Goal: Task Accomplishment & Management: Use online tool/utility

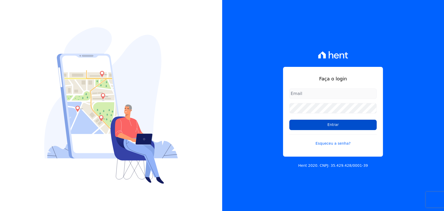
type input "[PERSON_NAME][EMAIL_ADDRESS][PERSON_NAME][DOMAIN_NAME]"
click at [331, 126] on input "Entrar" at bounding box center [333, 125] width 87 height 10
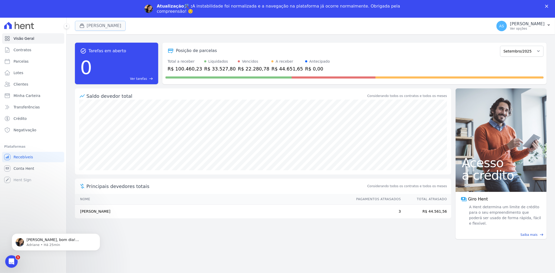
click at [95, 27] on button "[PERSON_NAME]" at bounding box center [100, 26] width 51 height 10
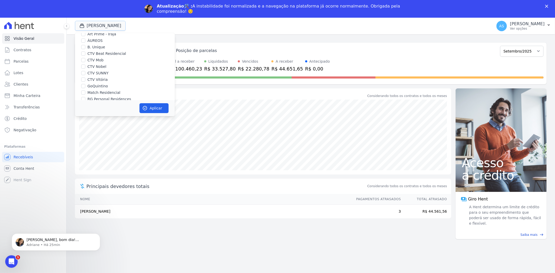
scroll to position [50, 0]
click at [83, 92] on input "Star Residencial Exclusivo - Ghia" at bounding box center [83, 93] width 4 height 4
checkbox input "true"
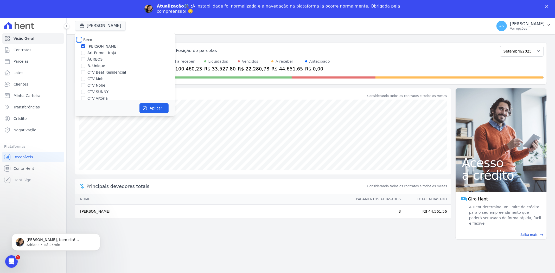
click at [80, 40] on input "Reco" at bounding box center [79, 40] width 4 height 4
checkbox input "true"
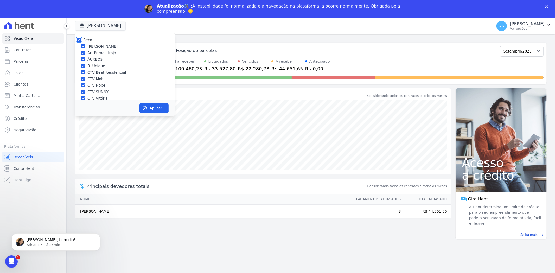
checkbox input "true"
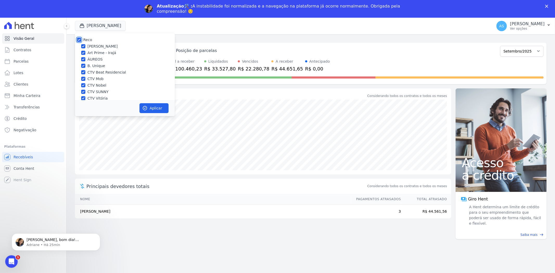
checkbox input "true"
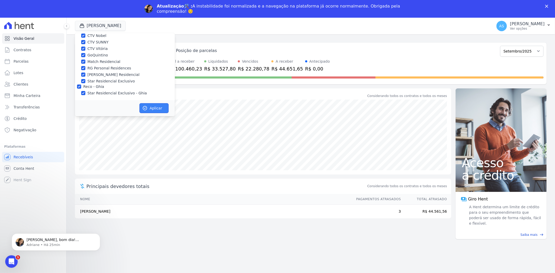
click at [156, 109] on button "Aplicar" at bounding box center [154, 108] width 29 height 10
click at [66, 211] on div "[PERSON_NAME], bom dia! [PERSON_NAME], hoje pela manhã realizei a transferência…" at bounding box center [56, 242] width 89 height 17
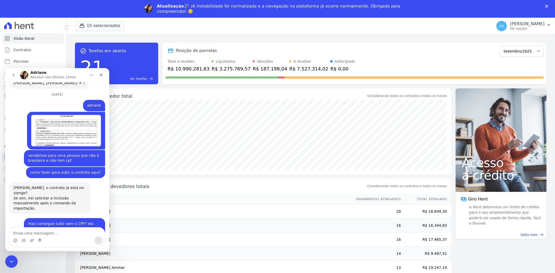
scroll to position [4958, 0]
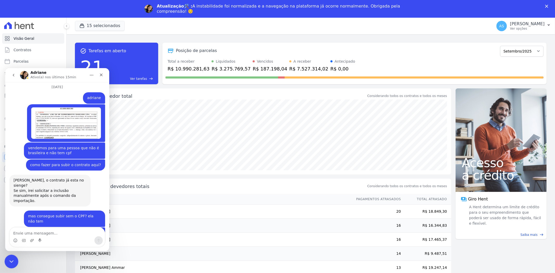
click at [7, 211] on div "Fechar mensagem da Intercom" at bounding box center [10, 261] width 12 height 12
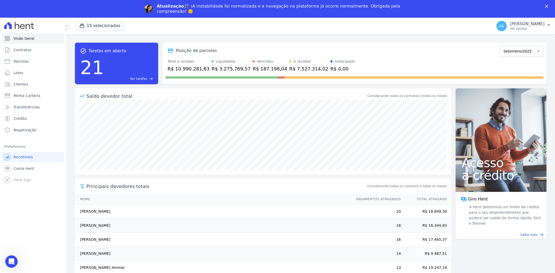
scroll to position [4958, 0]
click at [444, 8] on div "Atualização🛠️ : A instabilidade foi normalizada e a navegação na plataforma já …" at bounding box center [277, 9] width 555 height 14
click at [444, 5] on icon "Fechar" at bounding box center [547, 6] width 3 height 3
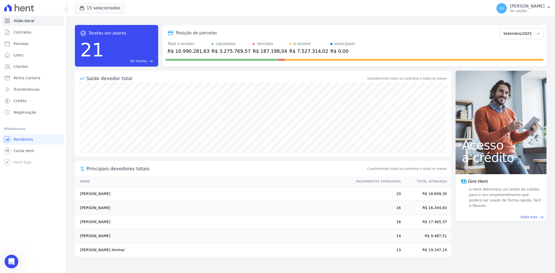
click at [9, 211] on icon "Abrir mensagem da Intercom" at bounding box center [11, 261] width 9 height 9
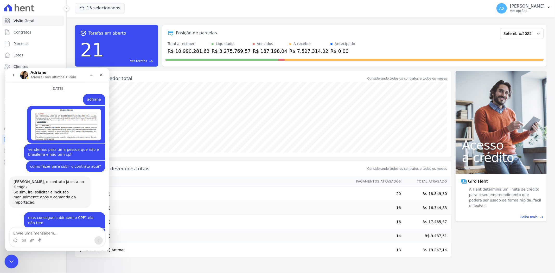
scroll to position [4958, 0]
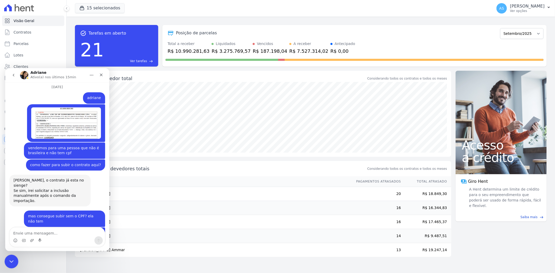
click at [10, 211] on icon "Fechar mensagem da Intercom" at bounding box center [11, 261] width 6 height 6
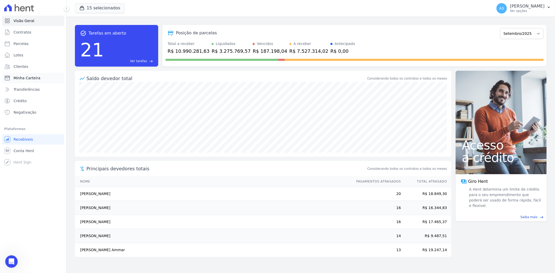
click at [22, 79] on span "Minha Carteira" at bounding box center [27, 78] width 27 height 5
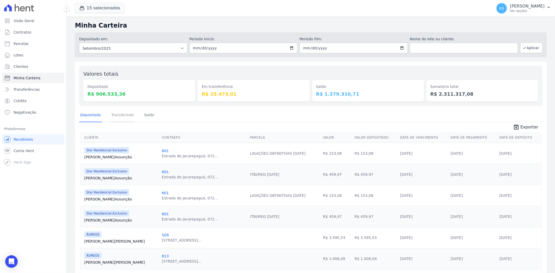
click at [113, 113] on link "Transferindo" at bounding box center [122, 116] width 25 height 14
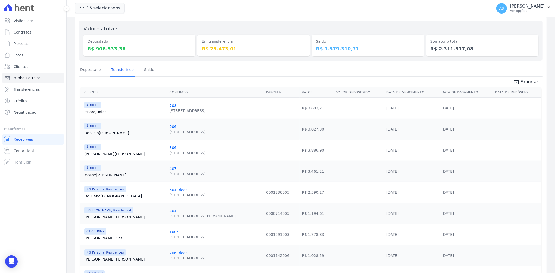
scroll to position [36, 0]
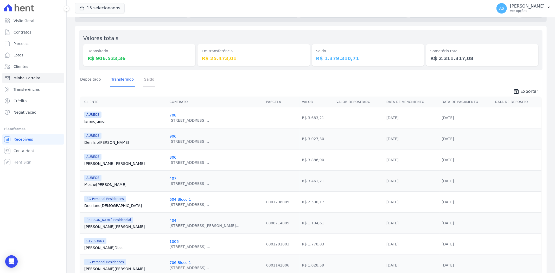
click at [147, 77] on link "Saldo" at bounding box center [149, 80] width 12 height 14
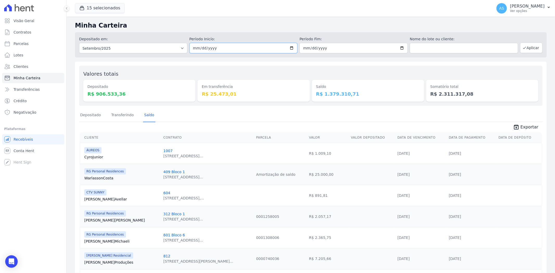
click at [291, 46] on input "2025-09-01" at bounding box center [244, 48] width 108 height 10
type input "2025-09-12"
click at [400, 48] on input "2025-09-30" at bounding box center [354, 48] width 108 height 10
type input "2025-09-12"
click at [524, 46] on button "Aplicar" at bounding box center [532, 48] width 22 height 10
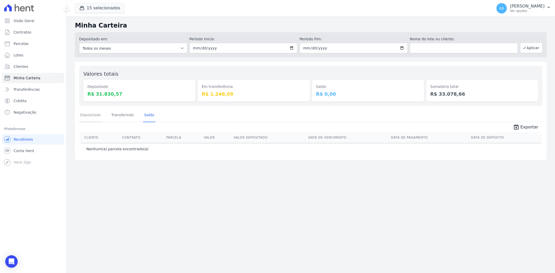
click at [89, 118] on link "Depositado" at bounding box center [90, 116] width 23 height 14
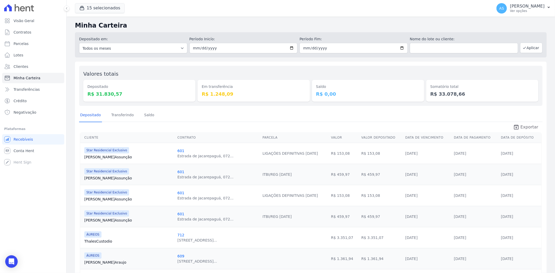
click at [530, 127] on span "Exportar" at bounding box center [530, 127] width 18 height 6
click at [524, 7] on p "Andreza Sousa" at bounding box center [527, 6] width 35 height 5
click at [512, 58] on link "Exportar retornos" at bounding box center [522, 57] width 67 height 9
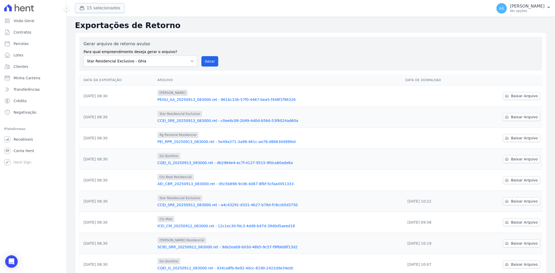
click at [95, 7] on button "15 selecionados" at bounding box center [100, 8] width 50 height 10
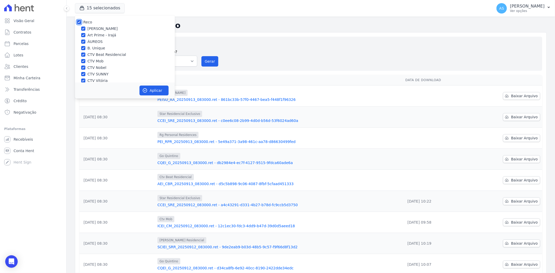
click at [77, 20] on input "Reco" at bounding box center [79, 22] width 4 height 4
checkbox input "false"
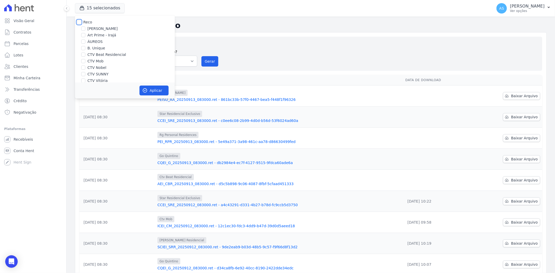
checkbox input "false"
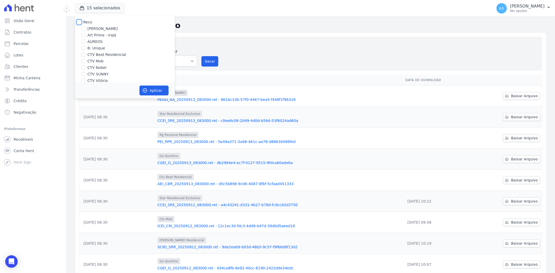
checkbox input "false"
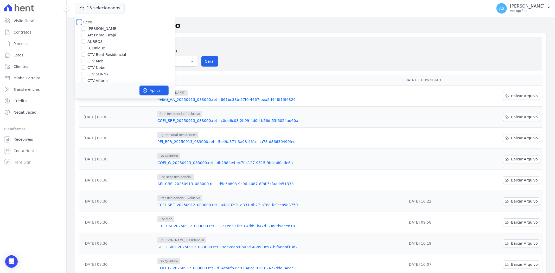
checkbox input "false"
click at [84, 76] on input "Star Residencial Exclusivo - Ghia" at bounding box center [83, 75] width 4 height 4
checkbox input "false"
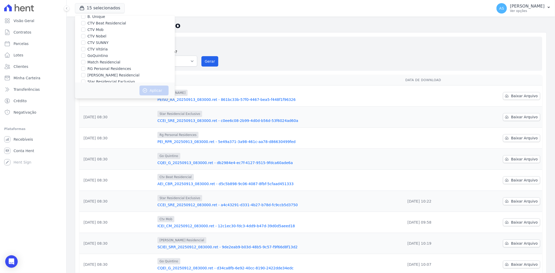
scroll to position [0, 0]
click at [100, 54] on label "CTV Beat Residencial" at bounding box center [106, 54] width 39 height 5
click at [85, 54] on input "CTV Beat Residencial" at bounding box center [83, 55] width 4 height 4
checkbox input "true"
click at [149, 89] on button "Aplicar" at bounding box center [154, 91] width 29 height 10
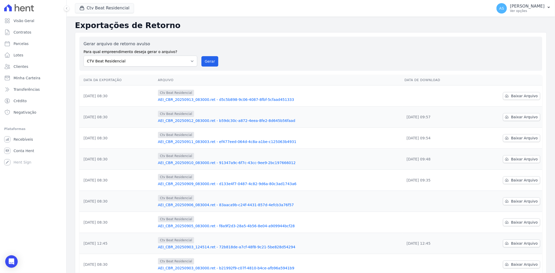
click at [208, 101] on link "AEI_CBR_20250913_083000.ret - d5c5b898-9c06-4087-8fbf-5cfaad451333" at bounding box center [279, 99] width 243 height 5
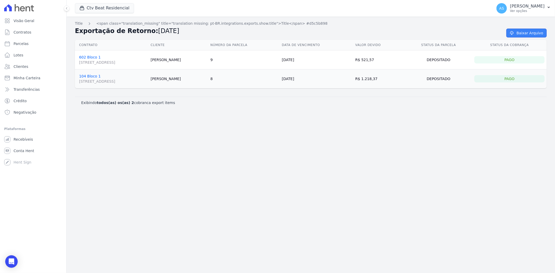
click at [522, 30] on link "Baixar Arquivo" at bounding box center [527, 33] width 40 height 9
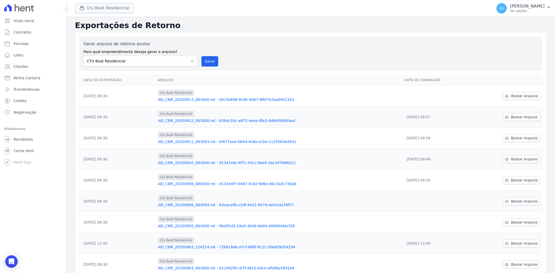
click at [82, 8] on icon "button" at bounding box center [81, 7] width 5 height 5
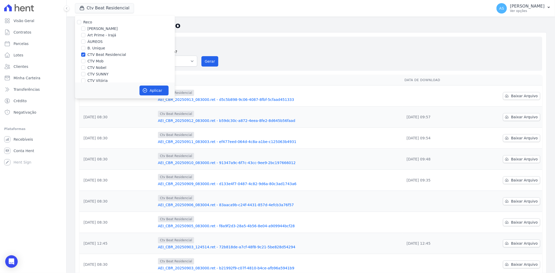
click at [90, 54] on label "CTV Beat Residencial" at bounding box center [106, 54] width 39 height 5
click at [85, 54] on input "CTV Beat Residencial" at bounding box center [83, 55] width 4 height 4
checkbox input "false"
click at [97, 73] on label "CTV SUNNY" at bounding box center [97, 74] width 21 height 5
click at [85, 73] on input "CTV SUNNY" at bounding box center [83, 74] width 4 height 4
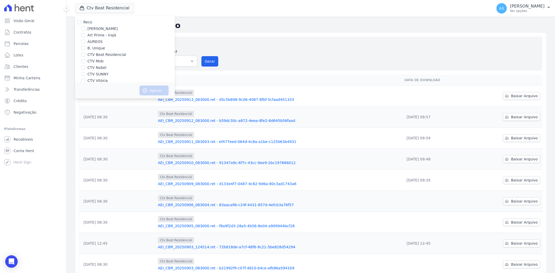
checkbox input "true"
click at [152, 91] on button "Aplicar" at bounding box center [154, 91] width 29 height 10
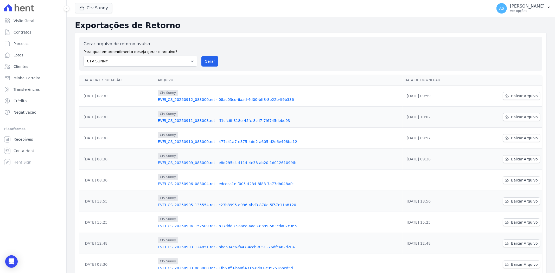
click at [192, 99] on link "EVEI_CS_20250912_083000.ret - 08ac03cd-6aad-4d00-bff8-8b22b4f9b336" at bounding box center [279, 99] width 243 height 5
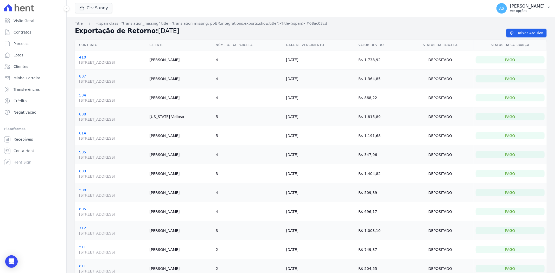
click at [536, 7] on p "[PERSON_NAME]" at bounding box center [527, 6] width 35 height 5
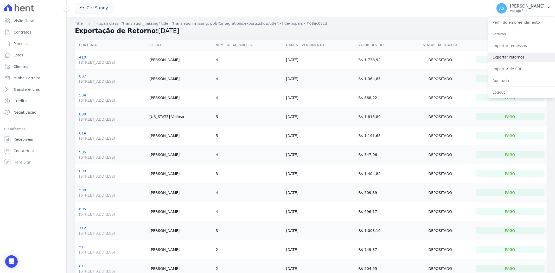
click at [504, 58] on link "Exportar retornos" at bounding box center [522, 57] width 67 height 9
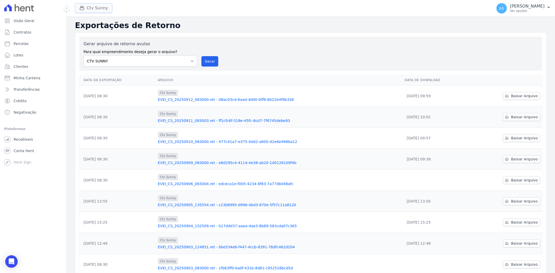
click at [92, 7] on button "Ctv Sunny" at bounding box center [93, 8] width 37 height 10
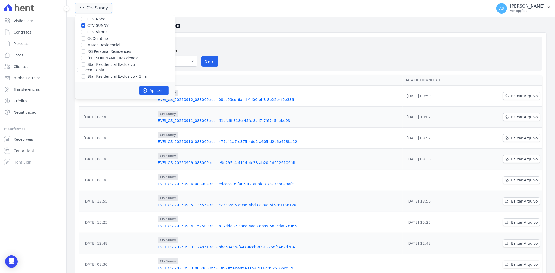
scroll to position [50, 0]
click at [84, 24] on input "CTV SUNNY" at bounding box center [83, 24] width 4 height 4
checkbox input "false"
click at [82, 51] on input "RG Personal Residences" at bounding box center [83, 50] width 4 height 4
checkbox input "true"
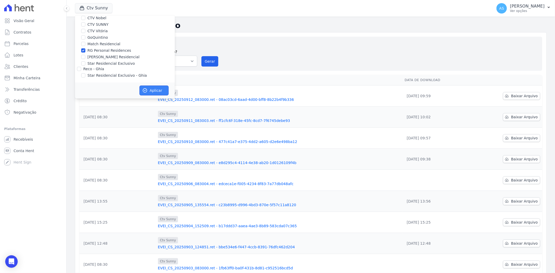
click at [147, 91] on icon "button" at bounding box center [144, 90] width 5 height 5
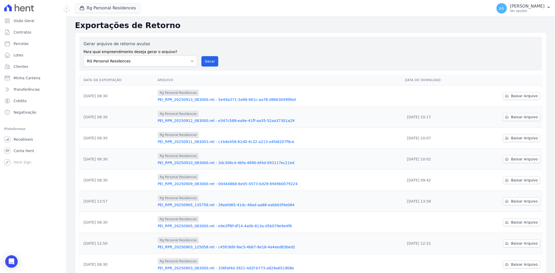
click at [209, 99] on link "PEI_RPR_20250913_083000.ret - 5e49a371-3a98-461c-aa78-d86630499fed" at bounding box center [279, 99] width 243 height 5
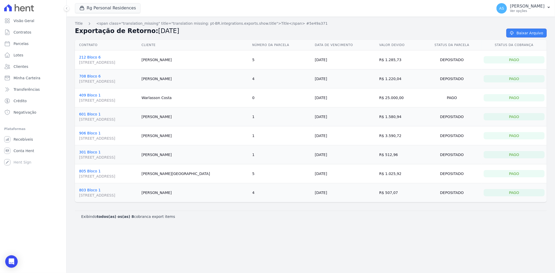
click at [527, 33] on link "Baixar Arquivo" at bounding box center [527, 33] width 40 height 9
click at [20, 76] on span "Minha Carteira" at bounding box center [27, 78] width 27 height 5
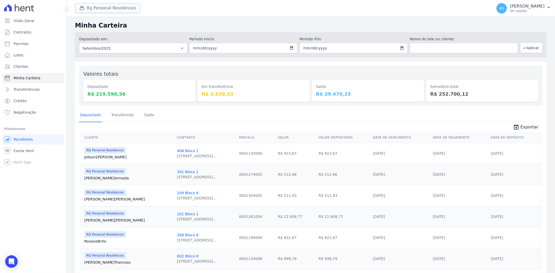
click at [105, 11] on button "Rg Personal Residences" at bounding box center [108, 8] width 66 height 10
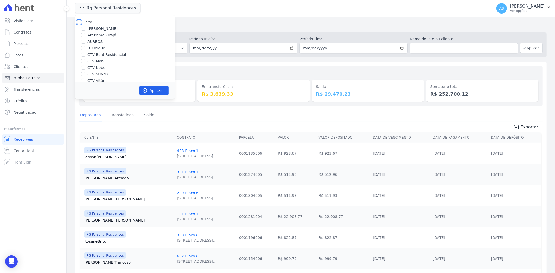
click at [79, 23] on input "Reco" at bounding box center [79, 22] width 4 height 4
checkbox input "true"
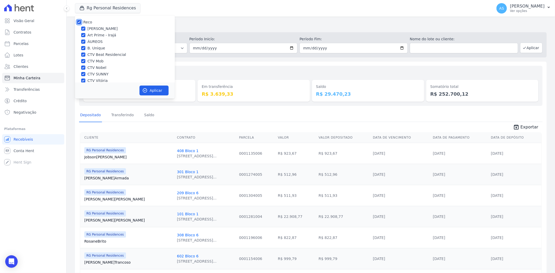
checkbox input "true"
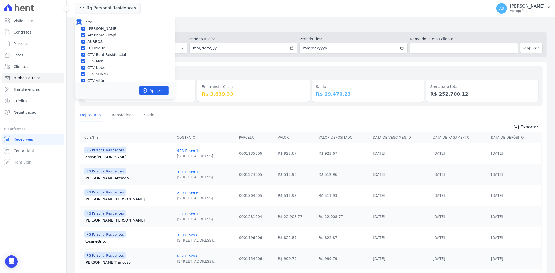
checkbox input "true"
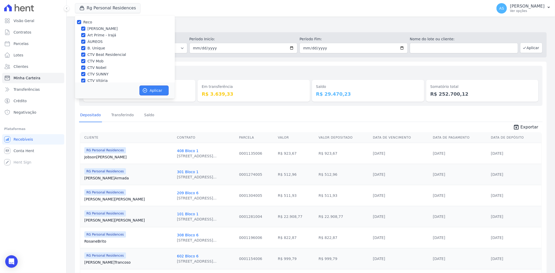
click at [158, 91] on button "Aplicar" at bounding box center [154, 91] width 29 height 10
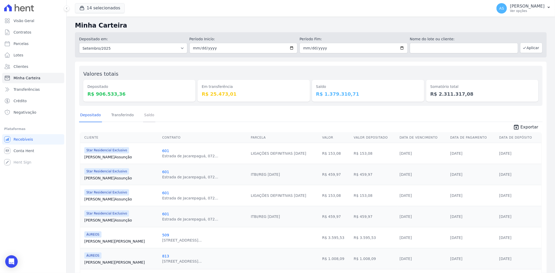
click at [143, 115] on link "Saldo" at bounding box center [149, 116] width 12 height 14
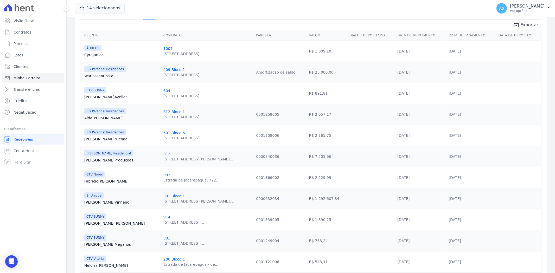
scroll to position [116, 0]
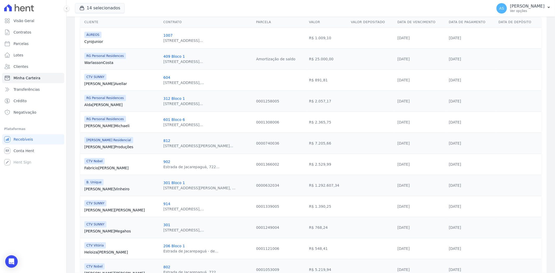
click at [94, 189] on link "Marco Vinheiro" at bounding box center [121, 189] width 75 height 5
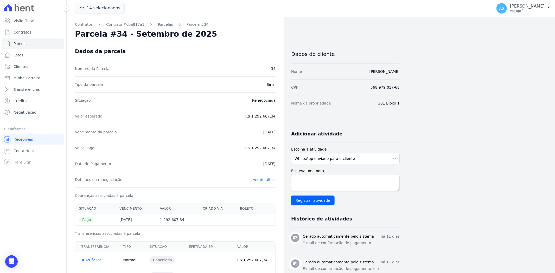
click at [89, 262] on link "#328f23cc" at bounding box center [92, 260] width 20 height 4
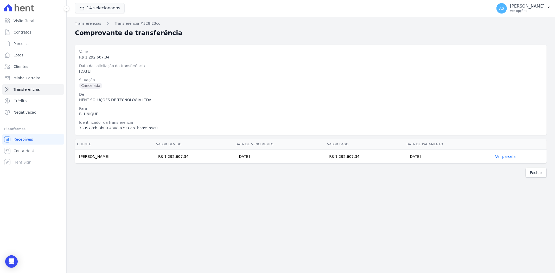
drag, startPoint x: 131, startPoint y: 159, endPoint x: 76, endPoint y: 158, distance: 54.9
click at [76, 158] on td "Marco Antonio Leite Vinheiro" at bounding box center [114, 157] width 79 height 14
copy td "Marco Antonio Leite Vinheiro"
click at [9, 261] on icon "Open Intercom Messenger" at bounding box center [11, 262] width 6 height 7
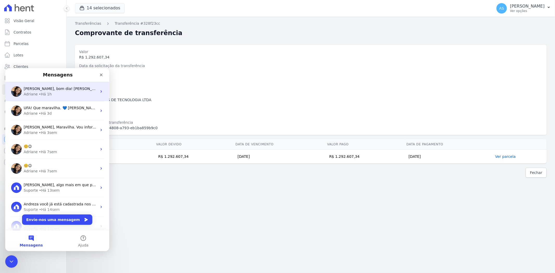
click at [68, 91] on div "Olá Andreza, bom dia! Andreza, hoje pela manhã realizei a transferência manual …" at bounding box center [60, 88] width 73 height 5
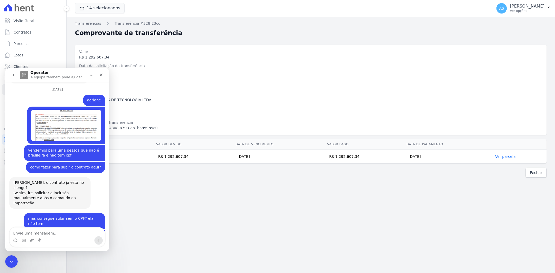
scroll to position [4958, 0]
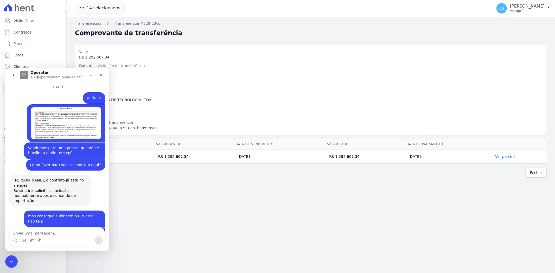
click at [22, 231] on textarea "Envie uma mensagem..." at bounding box center [57, 232] width 95 height 9
type textarea "Bom dia! A transferência foi efetivada? Obrigada"
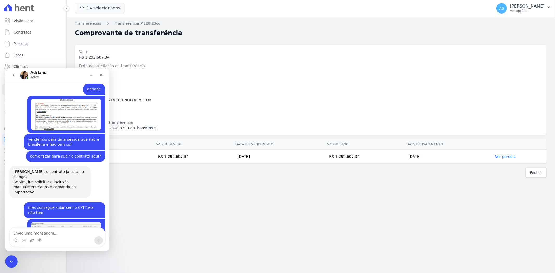
scroll to position [4991, 0]
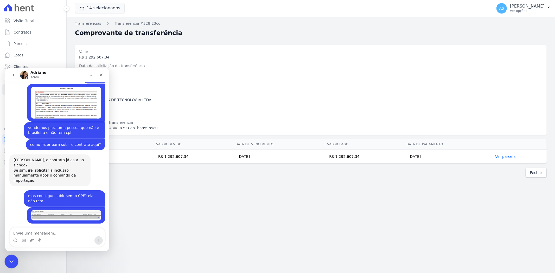
click at [6, 262] on div "Fechar mensagem da Intercom" at bounding box center [10, 261] width 12 height 12
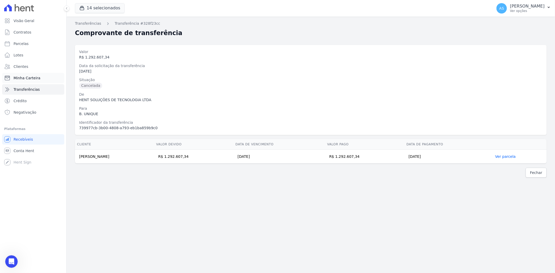
click at [26, 79] on span "Minha Carteira" at bounding box center [27, 78] width 27 height 5
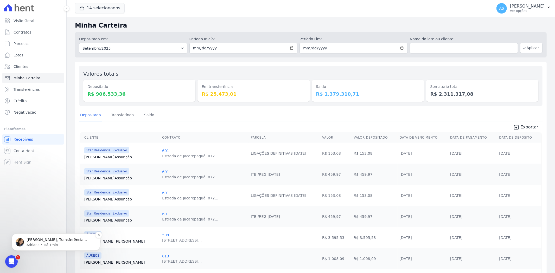
click at [43, 241] on p "Olá Andreza, Transferência concluida hoje às 11h00. Vou solicitar a associação …" at bounding box center [60, 239] width 67 height 5
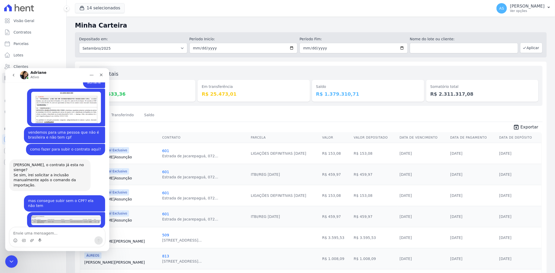
scroll to position [4980, 0]
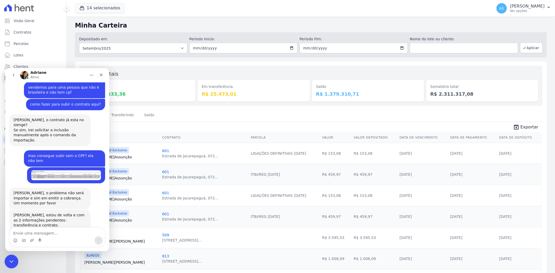
click at [13, 258] on icon "Fechar mensagem da Intercom" at bounding box center [11, 261] width 6 height 6
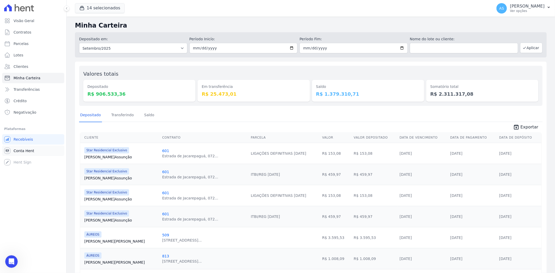
scroll to position [4971, 0]
click at [291, 47] on input "[DATE]" at bounding box center [244, 48] width 108 height 10
type input "[DATE]"
click at [529, 48] on button "Aplicar" at bounding box center [532, 48] width 22 height 10
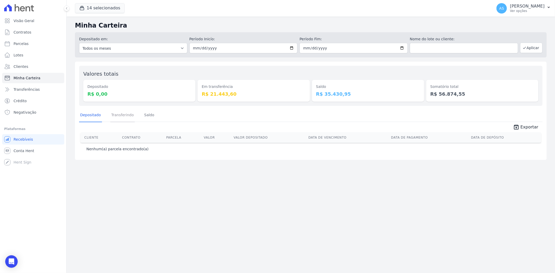
click at [117, 115] on link "Transferindo" at bounding box center [122, 116] width 25 height 14
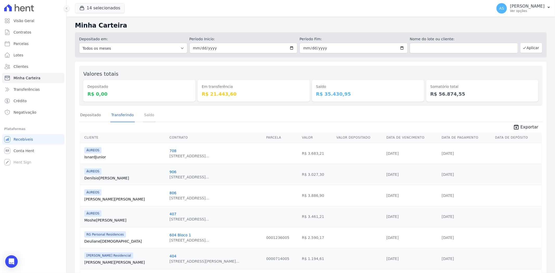
click at [145, 115] on link "Saldo" at bounding box center [149, 116] width 12 height 14
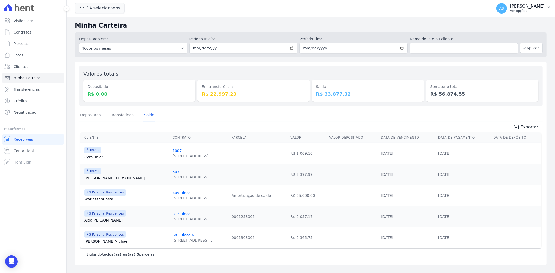
click at [550, 5] on icon "button" at bounding box center [549, 7] width 4 height 4
click at [510, 66] on link "Importar de ERP" at bounding box center [522, 68] width 67 height 9
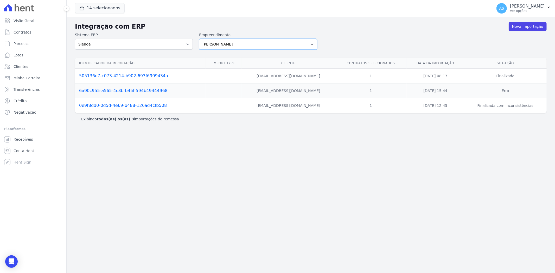
click at [310, 45] on select "Amaré Arpoador Art Prime - Irajá ÁUREOS B. Unique CTV Beat Residencial CTV Mob …" at bounding box center [258, 44] width 118 height 11
select select "9db4d767-ec98-4519-aed7-f9568aa0b04c"
click at [199, 39] on select "Amaré Arpoador Art Prime - Irajá ÁUREOS B. Unique CTV Beat Residencial CTV Mob …" at bounding box center [258, 44] width 118 height 11
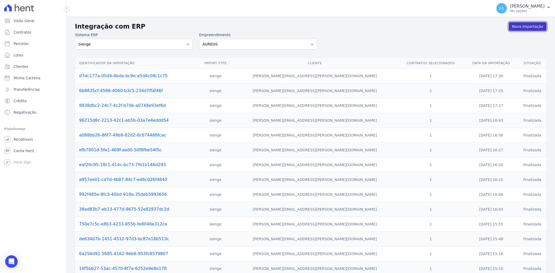
click at [534, 25] on link "Nova Importação" at bounding box center [528, 26] width 38 height 9
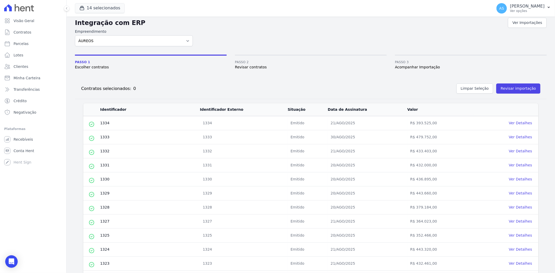
scroll to position [149, 0]
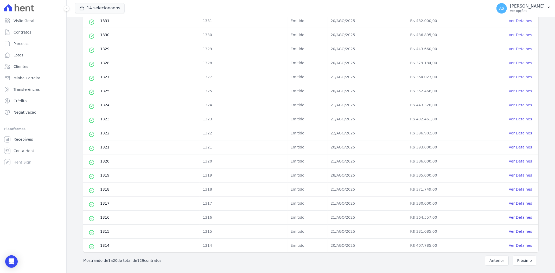
click at [517, 260] on button "Próximo" at bounding box center [524, 261] width 23 height 10
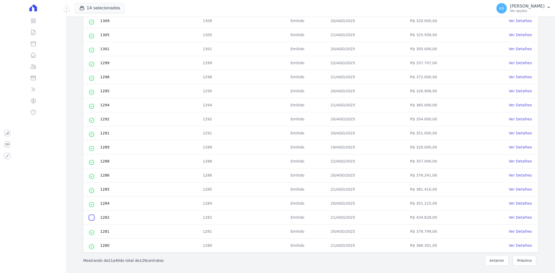
click at [90, 219] on input "checkbox" at bounding box center [92, 218] width 4 height 4
checkbox input "true"
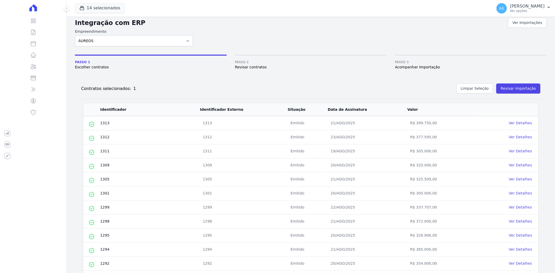
scroll to position [0, 0]
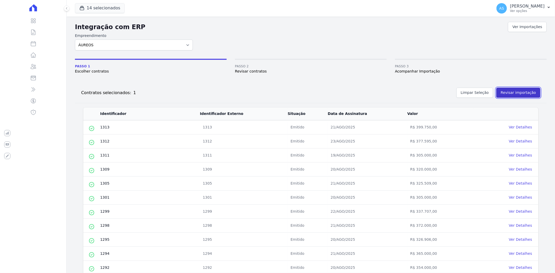
click at [511, 93] on button "Revisar importação" at bounding box center [519, 93] width 44 height 10
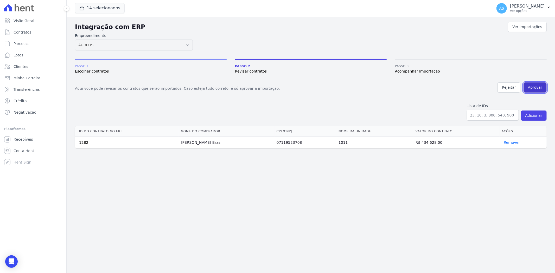
click at [538, 85] on button "Aprovar" at bounding box center [535, 88] width 23 height 10
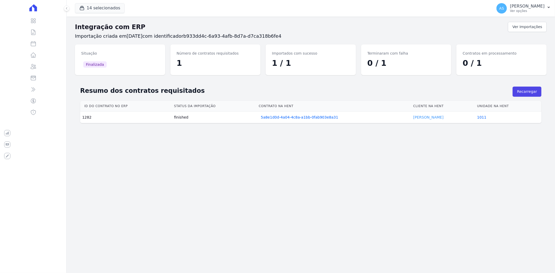
click at [431, 118] on link "Alessandra Brasil" at bounding box center [428, 117] width 30 height 4
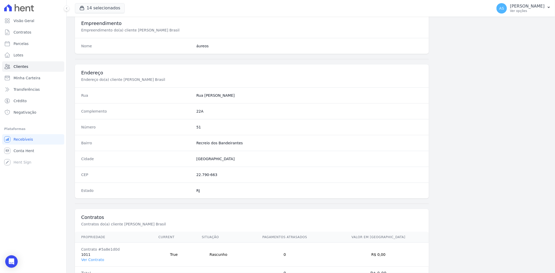
scroll to position [215, 0]
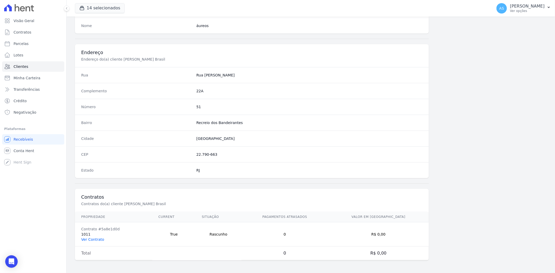
click at [85, 239] on link "Ver Contrato" at bounding box center [92, 240] width 23 height 4
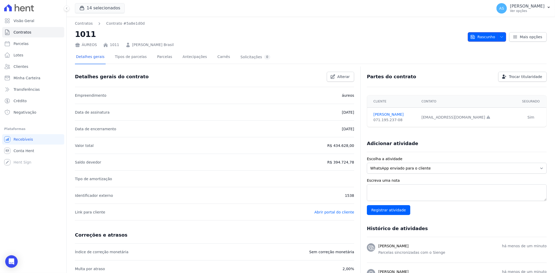
click at [498, 36] on span "button" at bounding box center [501, 37] width 7 height 8
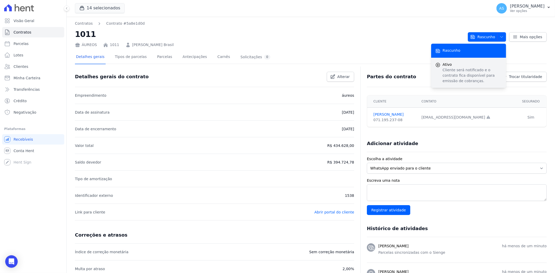
click at [466, 67] on p "Cliente será notificado e o contrato fica disponível para emissão de cobranças." at bounding box center [472, 75] width 59 height 16
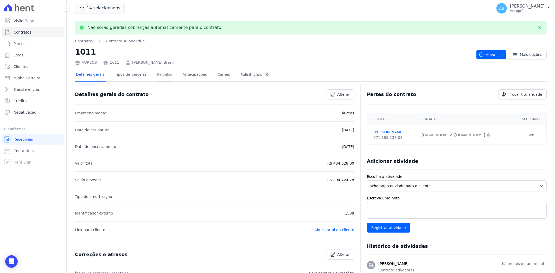
click at [156, 74] on link "Parcelas" at bounding box center [164, 75] width 17 height 14
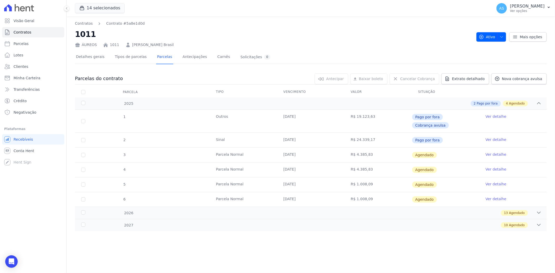
click at [496, 152] on link "Ver detalhe" at bounding box center [496, 154] width 21 height 5
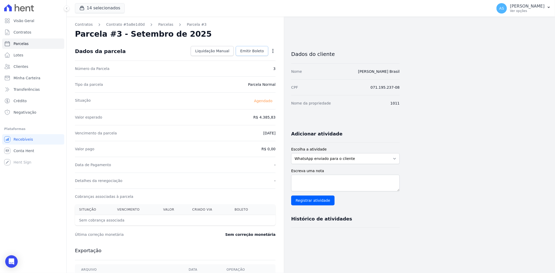
click at [250, 49] on span "Emitir Boleto" at bounding box center [252, 50] width 24 height 5
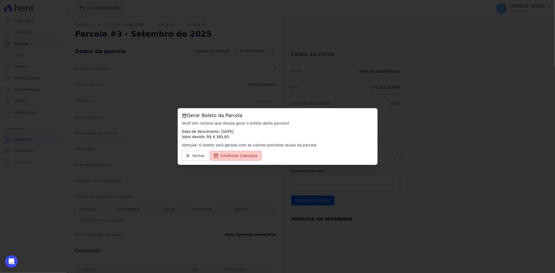
click at [231, 154] on span "Confirmar Cobrança" at bounding box center [239, 155] width 37 height 5
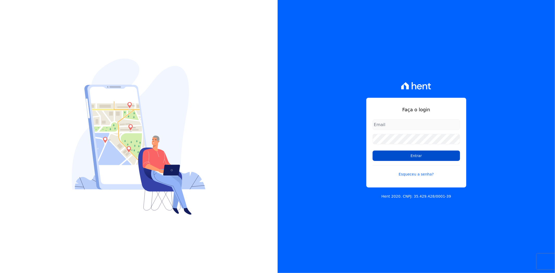
type input "[PERSON_NAME][EMAIL_ADDRESS][PERSON_NAME][DOMAIN_NAME]"
click at [418, 154] on input "Entrar" at bounding box center [416, 156] width 87 height 10
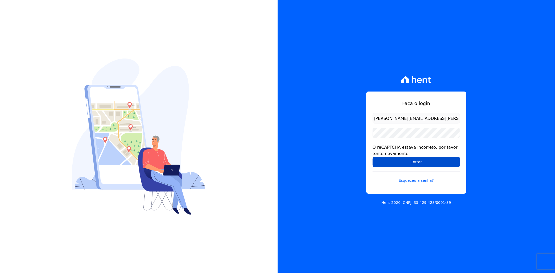
click at [387, 161] on input "Entrar" at bounding box center [416, 162] width 87 height 10
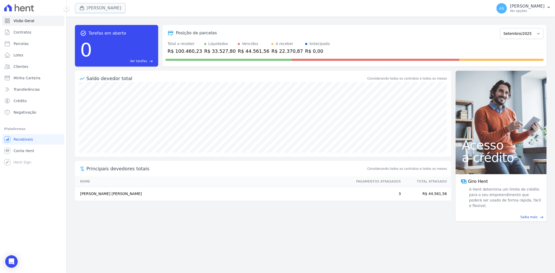
click at [90, 7] on button "[PERSON_NAME]" at bounding box center [100, 8] width 51 height 10
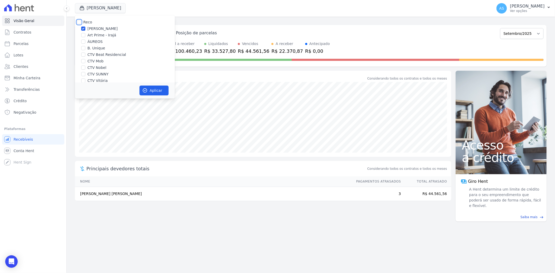
click at [79, 21] on input "Reco" at bounding box center [79, 22] width 4 height 4
checkbox input "true"
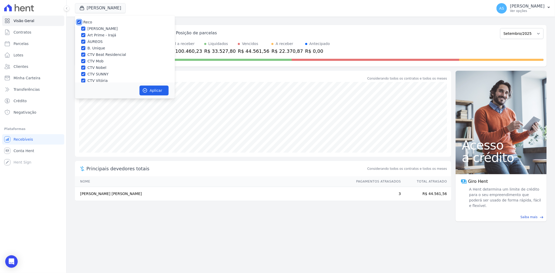
checkbox input "true"
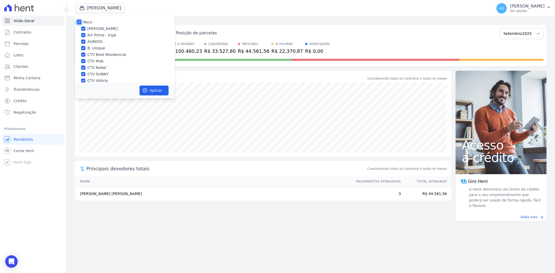
checkbox input "true"
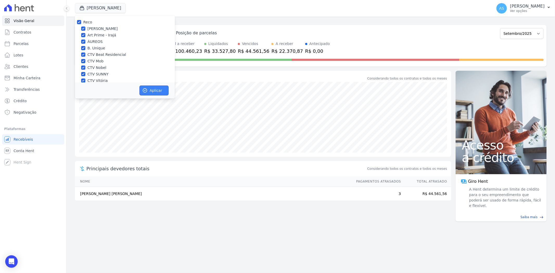
click at [154, 91] on button "Aplicar" at bounding box center [154, 91] width 29 height 10
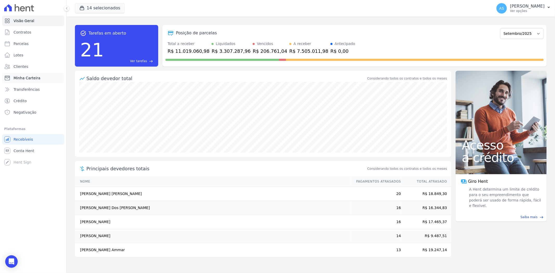
click at [24, 79] on span "Minha Carteira" at bounding box center [27, 78] width 27 height 5
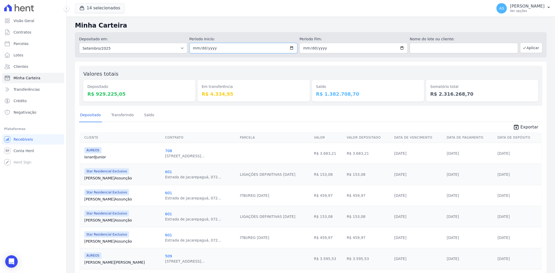
click at [292, 46] on input "[DATE]" at bounding box center [244, 48] width 108 height 10
type input "[DATE]"
click at [524, 46] on button "Aplicar" at bounding box center [532, 48] width 22 height 10
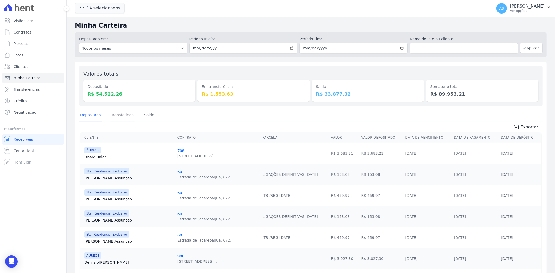
click at [126, 115] on link "Transferindo" at bounding box center [122, 116] width 25 height 14
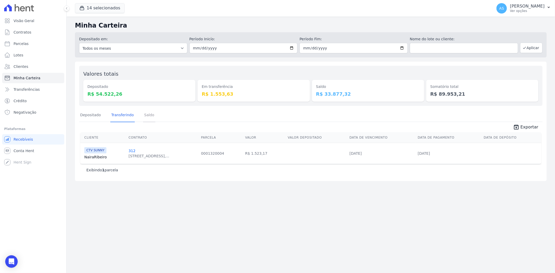
click at [147, 112] on link "Saldo" at bounding box center [149, 116] width 12 height 14
